Goal: Check status: Check status

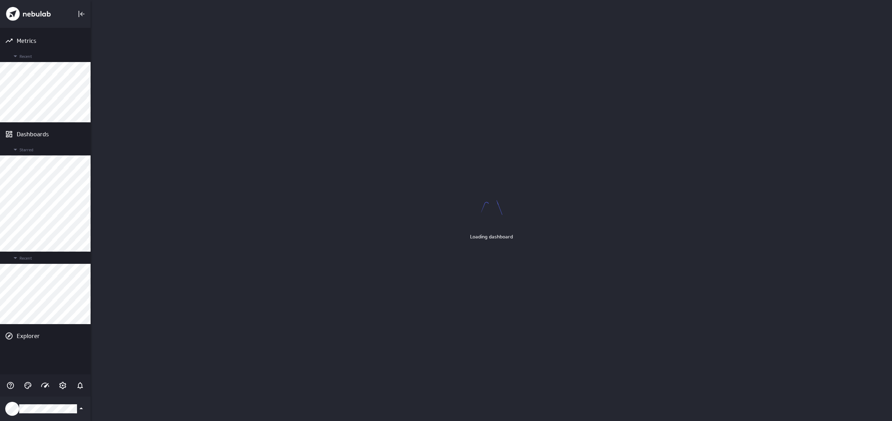
scroll to position [421, 802]
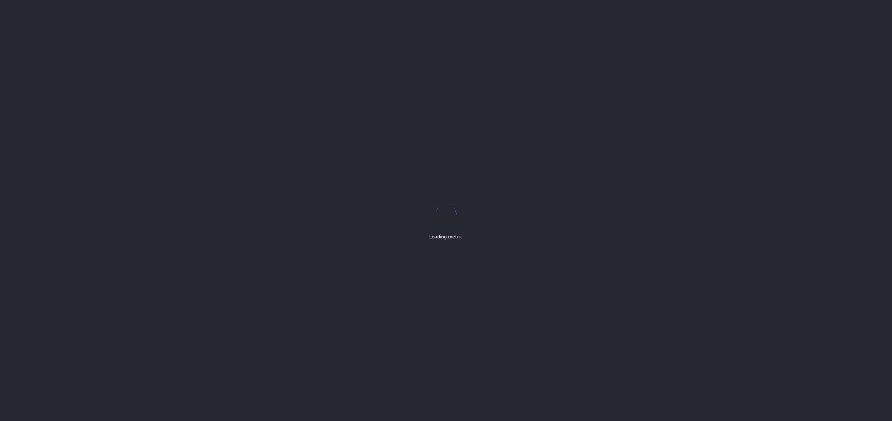
scroll to position [421, 893]
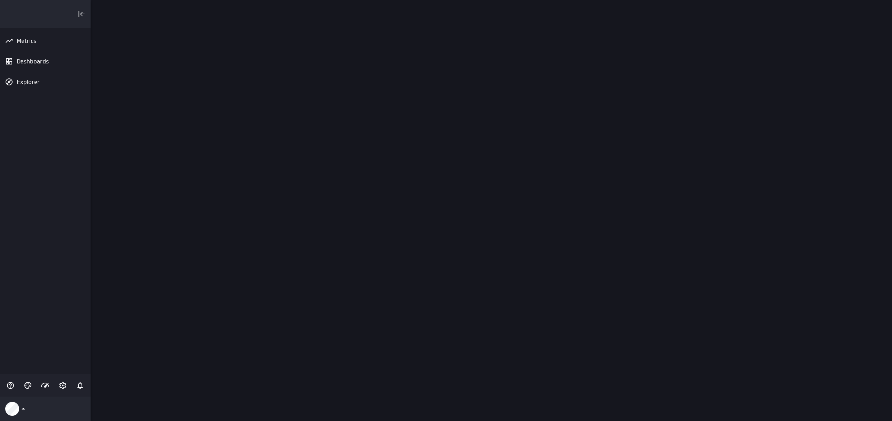
scroll to position [421, 802]
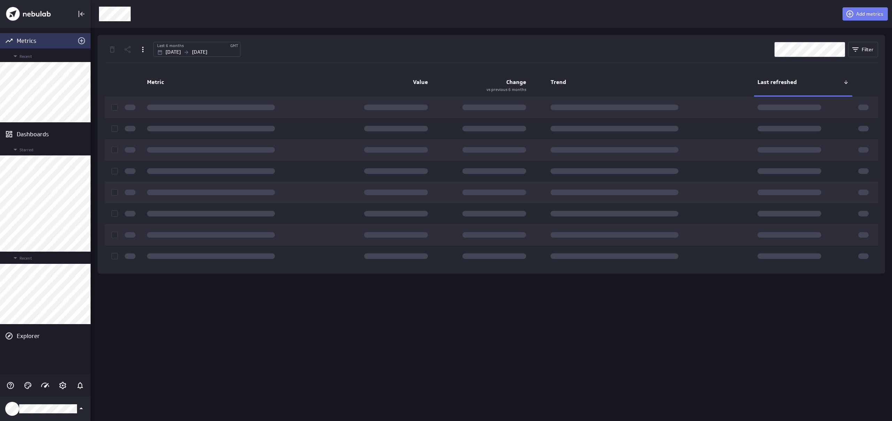
scroll to position [421, 802]
